Goal: Communication & Community: Answer question/provide support

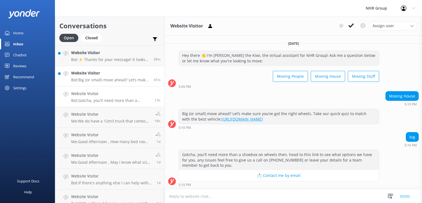
click at [109, 82] on p "Bot: Big (or small) move ahead? Let’s make sure you’ve got the right wheels. Ta…" at bounding box center [110, 79] width 78 height 5
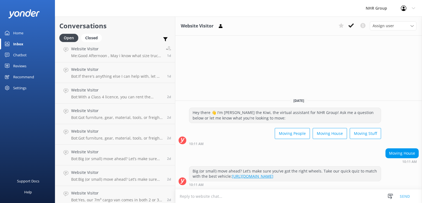
scroll to position [151, 0]
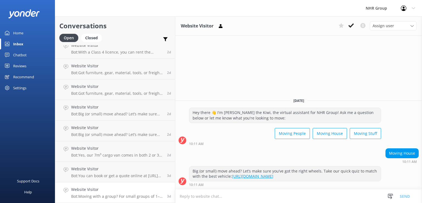
click at [126, 197] on p "Bot: Moving with a group? For small groups of 1–5 people, you can enquire about…" at bounding box center [117, 196] width 92 height 5
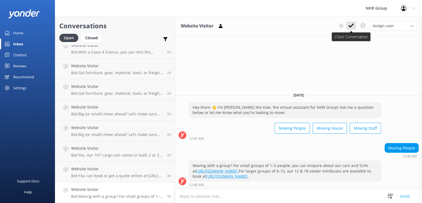
click at [351, 26] on use at bounding box center [350, 25] width 5 height 4
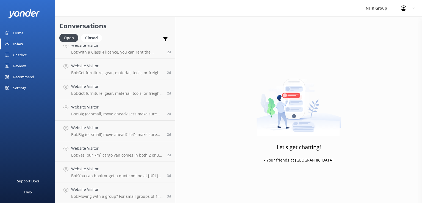
scroll to position [131, 0]
click at [96, 189] on h4 "Website Visitor" at bounding box center [117, 189] width 92 height 6
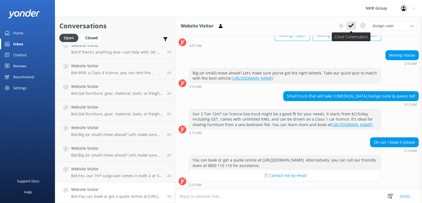
scroll to position [44, 0]
click at [351, 26] on icon at bounding box center [350, 25] width 5 height 5
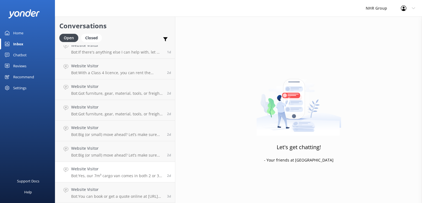
scroll to position [110, 0]
click at [126, 189] on h4 "Website Visitor" at bounding box center [117, 190] width 92 height 6
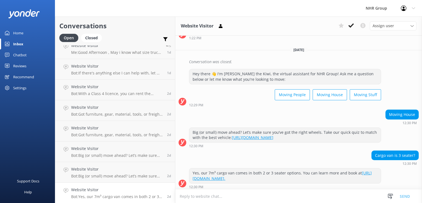
scroll to position [135, 0]
click at [350, 25] on icon at bounding box center [350, 25] width 5 height 5
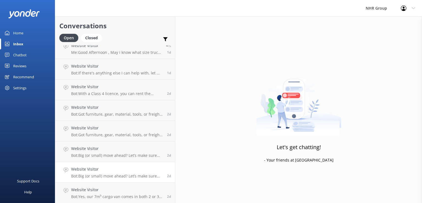
scroll to position [89, 0]
click at [121, 196] on p "Bot: Big (or small) move ahead? Let’s make sure you’ve got the right wheels. Ta…" at bounding box center [117, 196] width 92 height 5
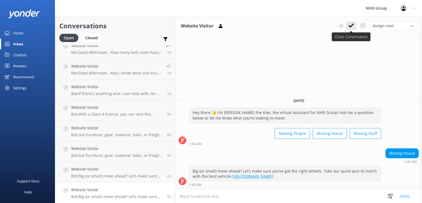
click at [351, 26] on icon at bounding box center [350, 25] width 5 height 5
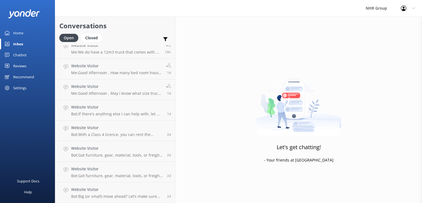
scroll to position [69, 0]
click at [136, 194] on p "Bot: Big (or small) move ahead? Let’s make sure you’ve got the right wheels. Ta…" at bounding box center [117, 196] width 92 height 5
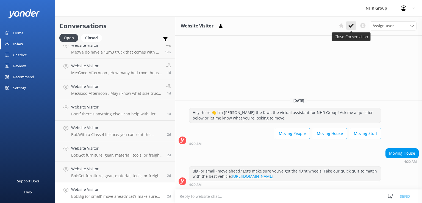
click at [355, 25] on button at bounding box center [351, 25] width 10 height 8
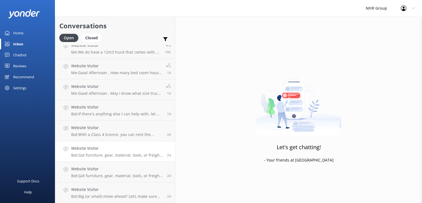
scroll to position [48, 0]
click at [131, 190] on h4 "Website Visitor" at bounding box center [117, 189] width 92 height 6
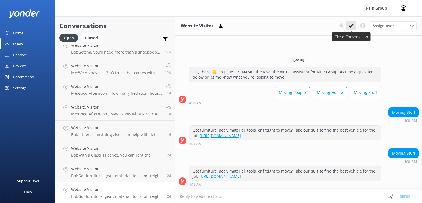
click at [351, 25] on icon at bounding box center [350, 25] width 5 height 5
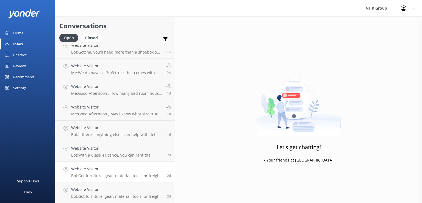
scroll to position [27, 0]
click at [105, 193] on div "Website Visitor Bot: Got furniture, gear, material, tools, or freight to move? …" at bounding box center [117, 193] width 92 height 12
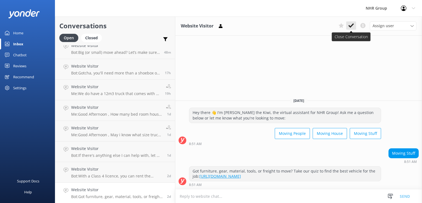
click at [352, 24] on icon at bounding box center [350, 25] width 5 height 5
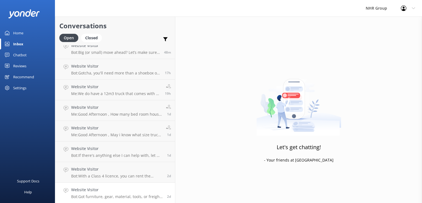
scroll to position [7, 0]
click at [125, 192] on h4 "Website Visitor" at bounding box center [117, 190] width 92 height 6
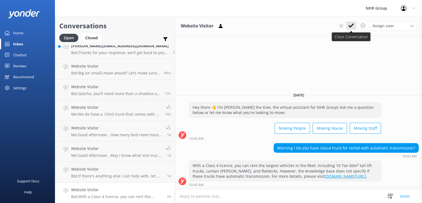
click at [351, 28] on icon at bounding box center [350, 25] width 5 height 5
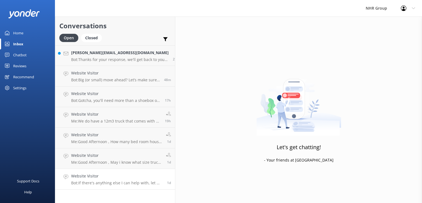
click at [134, 177] on h4 "Website Visitor" at bounding box center [117, 176] width 92 height 6
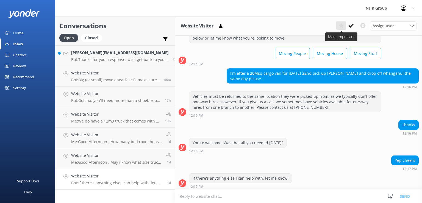
scroll to position [23, 0]
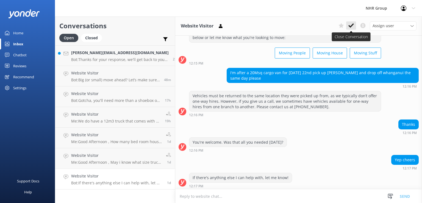
click at [355, 24] on button at bounding box center [351, 25] width 10 height 8
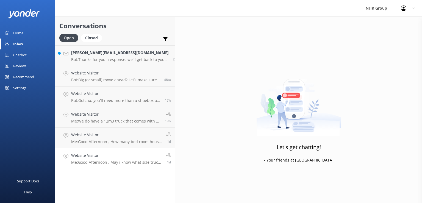
click at [104, 161] on p "Me: Good Afternoon , May i know what size truck are you looking for to hire ?" at bounding box center [116, 162] width 91 height 5
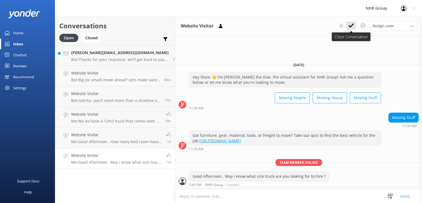
click at [354, 26] on icon at bounding box center [350, 25] width 5 height 5
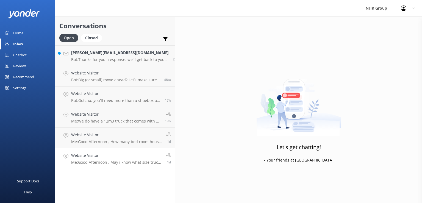
click at [129, 153] on h4 "Website Visitor" at bounding box center [116, 155] width 91 height 6
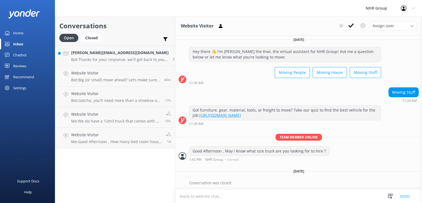
scroll to position [3, 0]
click at [352, 26] on use at bounding box center [350, 25] width 5 height 4
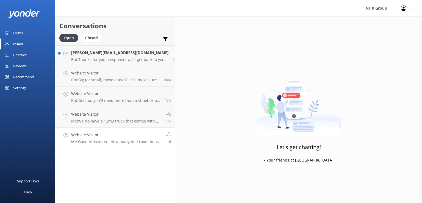
click at [106, 139] on p "Me: Good Afternoon , How many bed room house stuff you are moving ?" at bounding box center [116, 141] width 91 height 5
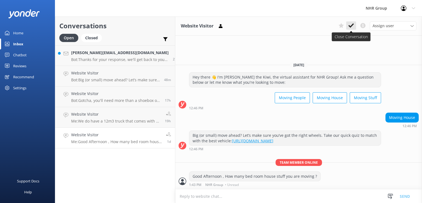
click at [354, 26] on icon at bounding box center [350, 25] width 5 height 5
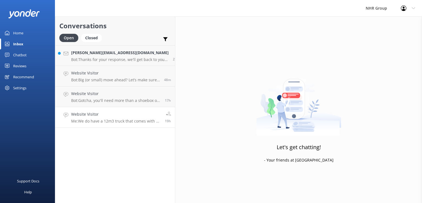
click at [119, 116] on h4 "Website Visitor" at bounding box center [116, 114] width 90 height 6
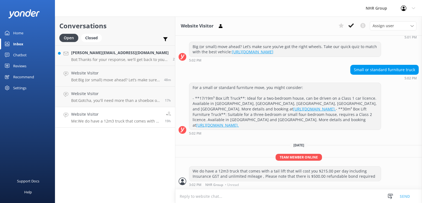
scroll to position [71, 0]
click at [352, 28] on icon at bounding box center [350, 25] width 5 height 5
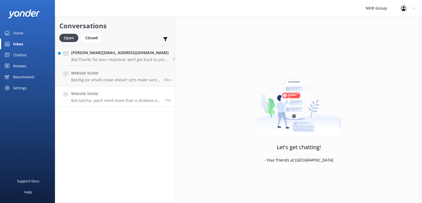
click at [105, 91] on h4 "Website Visitor" at bounding box center [116, 94] width 90 height 6
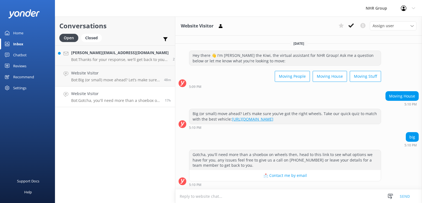
click at [104, 98] on p "Bot: Gotcha, you'll need more than a shoebox on wheels then, head to this link …" at bounding box center [116, 100] width 90 height 5
click at [352, 26] on use at bounding box center [350, 25] width 5 height 4
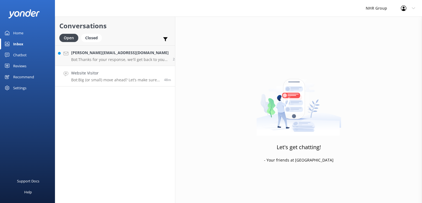
click at [131, 80] on p "Bot: Big (or small) move ahead? Let’s make sure you’ve got the right wheels. Ta…" at bounding box center [115, 79] width 89 height 5
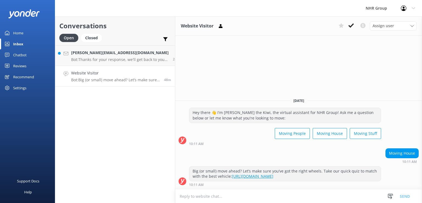
click at [117, 75] on h4 "Website Visitor" at bounding box center [115, 73] width 89 height 6
click at [352, 25] on use at bounding box center [350, 25] width 5 height 4
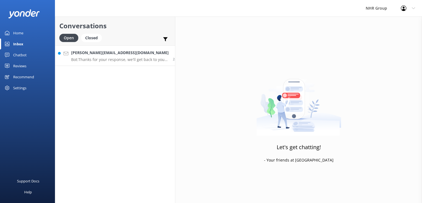
click at [116, 61] on p "Bot: Thanks for your response, we'll get back to you as soon as we can during o…" at bounding box center [119, 59] width 97 height 5
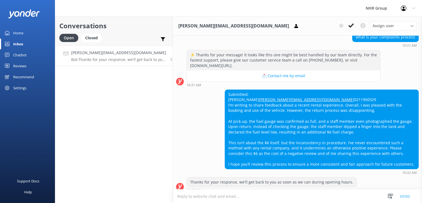
scroll to position [38, 0]
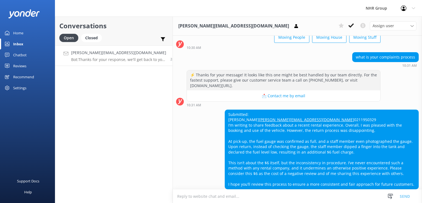
click at [95, 62] on link "[PERSON_NAME][EMAIL_ADDRESS][DOMAIN_NAME] Bot: Thanks for your response, we'll …" at bounding box center [113, 55] width 117 height 21
click at [102, 52] on h4 "[PERSON_NAME][EMAIL_ADDRESS][DOMAIN_NAME]" at bounding box center [118, 53] width 95 height 6
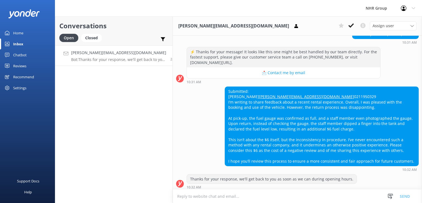
scroll to position [74, 0]
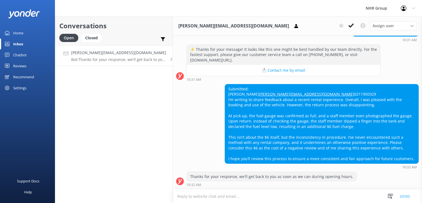
click at [18, 30] on div "Home" at bounding box center [18, 32] width 10 height 11
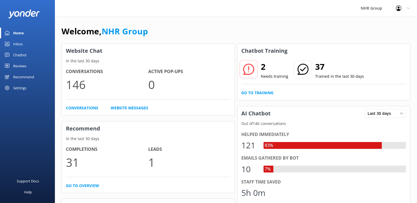
click at [30, 49] on link "Inbox" at bounding box center [27, 43] width 55 height 11
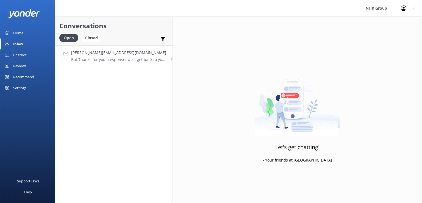
click at [91, 57] on div "[PERSON_NAME][EMAIL_ADDRESS][DOMAIN_NAME] Bot: Thanks for your response, we'll …" at bounding box center [118, 56] width 95 height 12
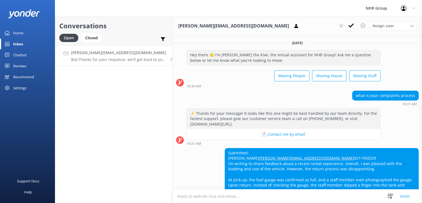
click at [237, 95] on div "what is your complaints process 10:31 AM" at bounding box center [297, 98] width 249 height 15
